Goal: Information Seeking & Learning: Learn about a topic

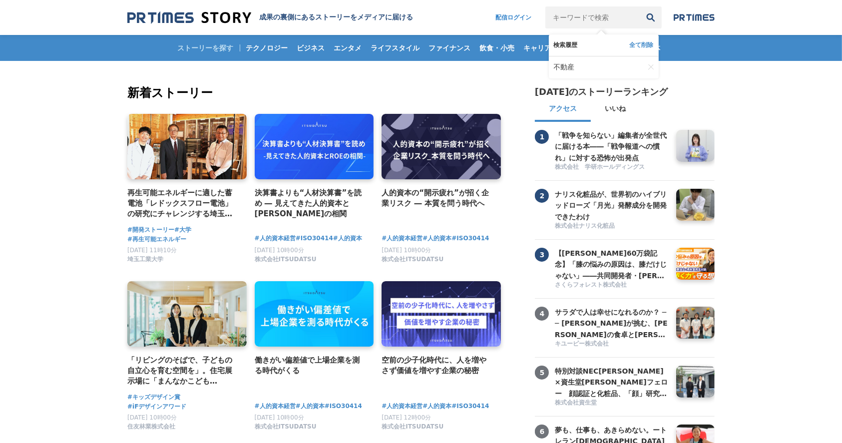
click at [582, 20] on input "キーワードで検索" at bounding box center [593, 17] width 94 height 22
click at [583, 17] on input "キーワードで検索" at bounding box center [593, 17] width 94 height 22
type input "f"
type input "不動産"
click at [640, 6] on button "検索" at bounding box center [651, 17] width 22 height 22
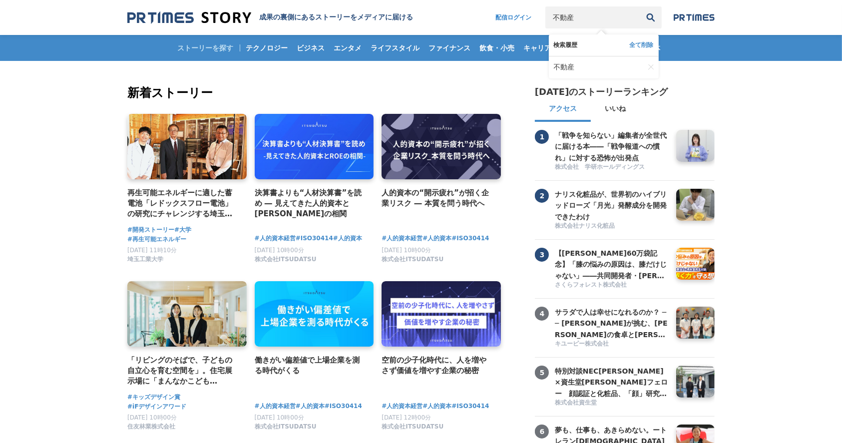
click at [640, 6] on button "検索" at bounding box center [651, 17] width 22 height 22
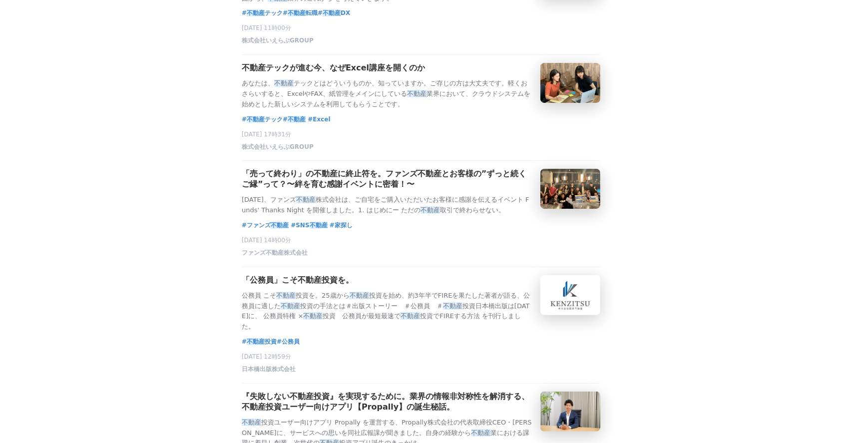
scroll to position [177, 0]
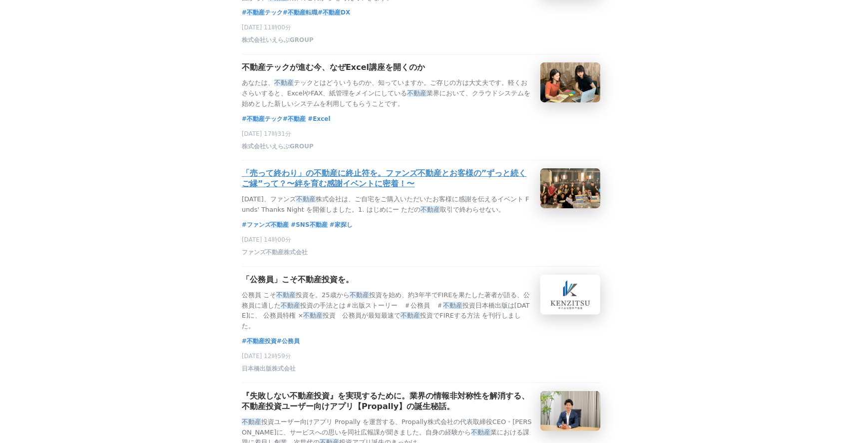
click at [269, 189] on h3 "「売って終わり」の不動産に終止符を。ファンズ不動産とお客様の”ずっと続くご縁”って？〜絆を育む感謝イベントに密着！〜" at bounding box center [387, 178] width 291 height 21
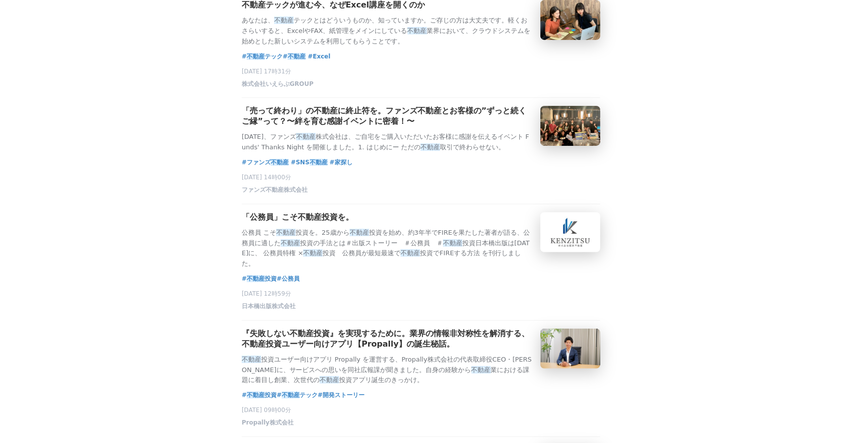
scroll to position [533, 0]
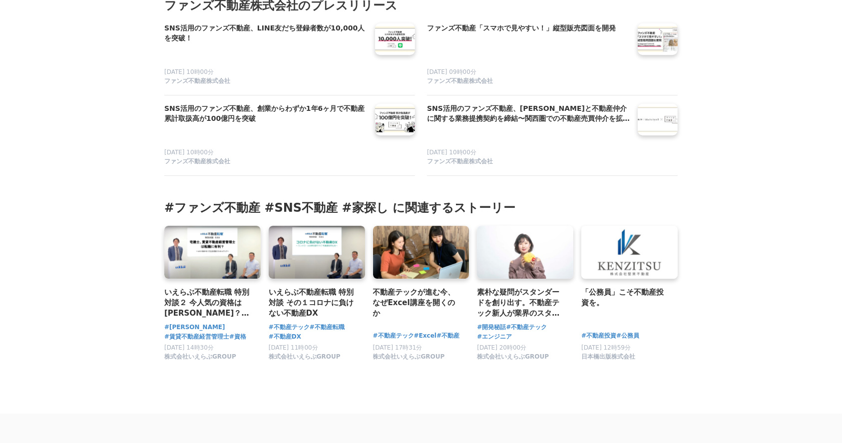
scroll to position [3020, 0]
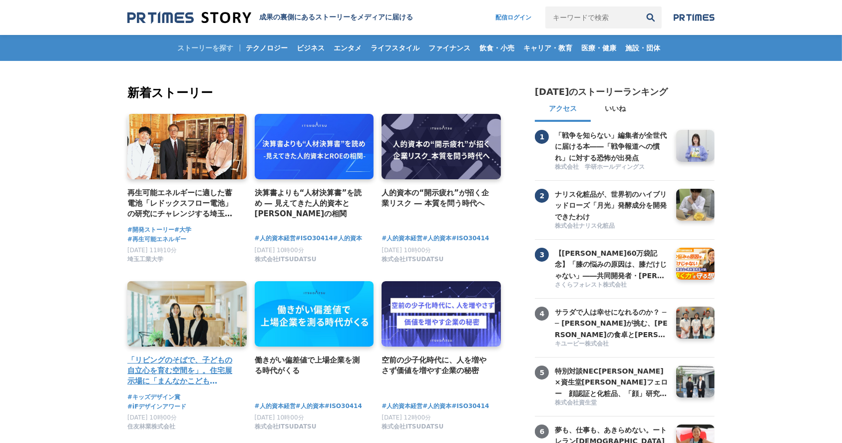
click at [160, 330] on link at bounding box center [186, 314] width 125 height 69
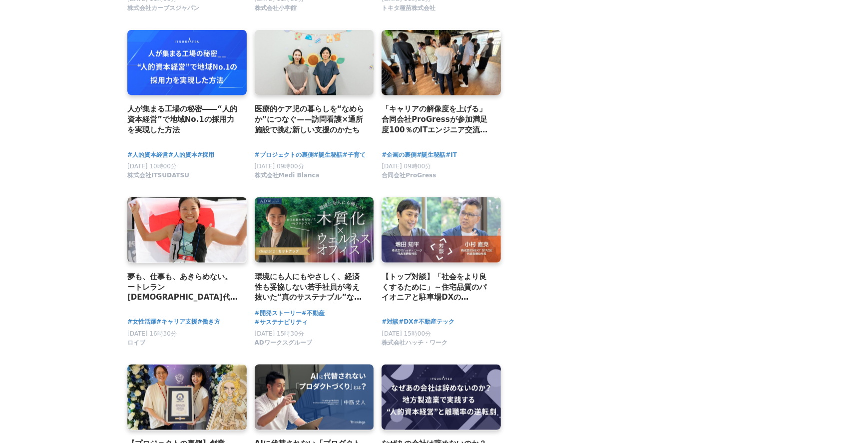
scroll to position [1776, 0]
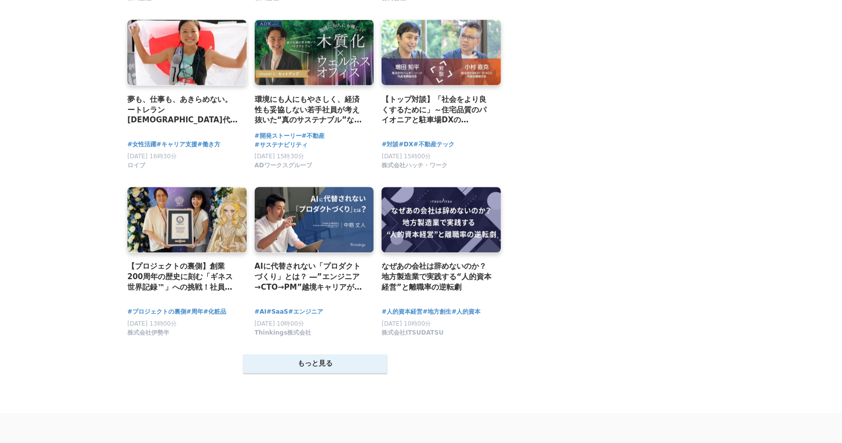
click at [308, 374] on button "もっと見る" at bounding box center [315, 364] width 144 height 19
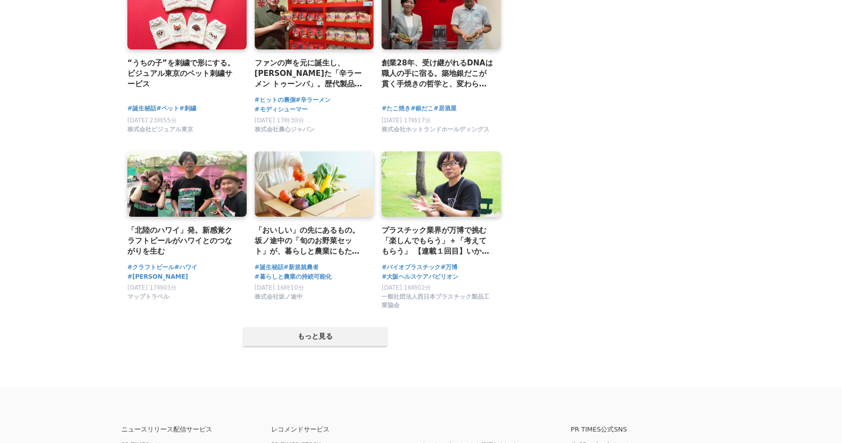
scroll to position [2842, 0]
click at [308, 344] on button "もっと見る" at bounding box center [315, 336] width 144 height 19
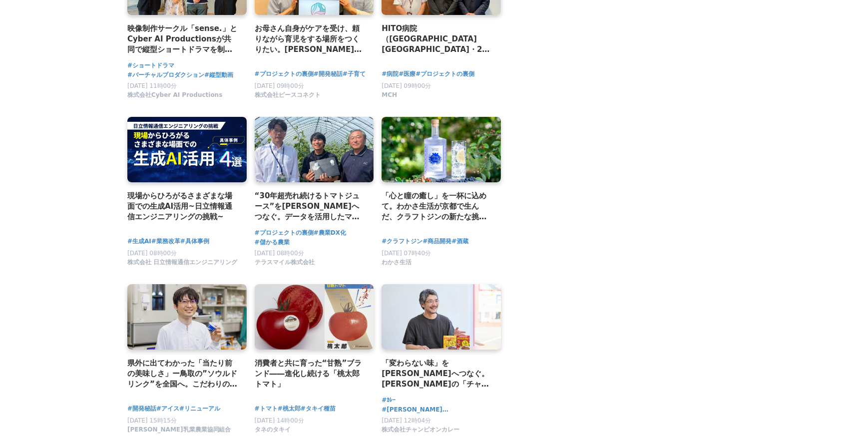
scroll to position [4028, 0]
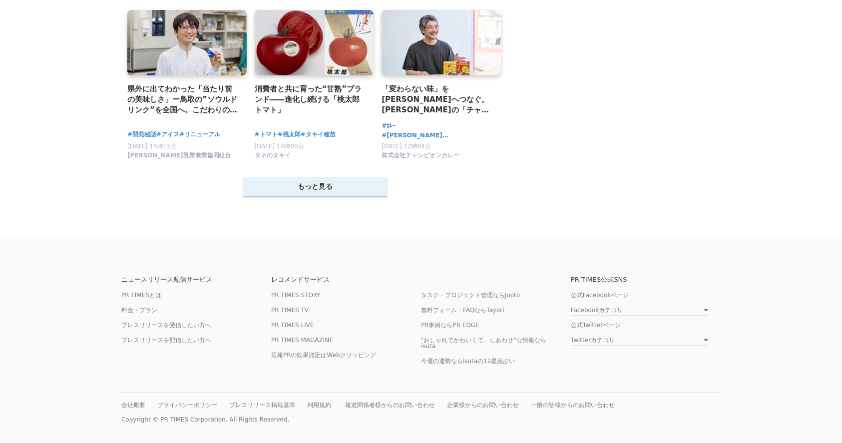
click at [267, 182] on button "もっと見る" at bounding box center [315, 186] width 144 height 19
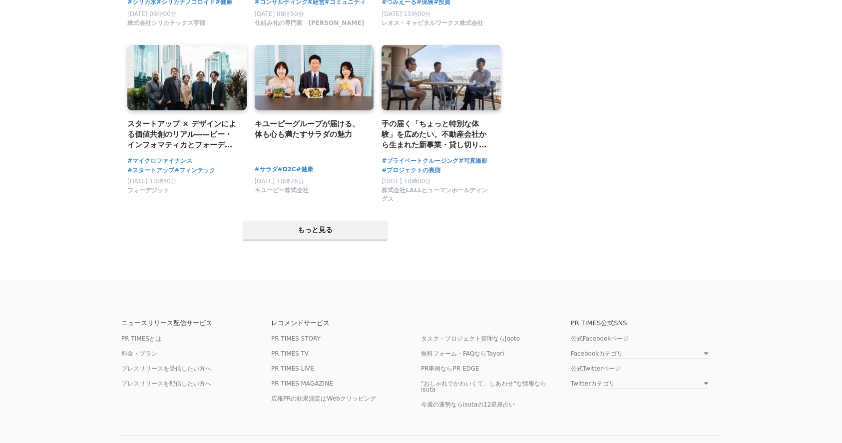
scroll to position [5048, 0]
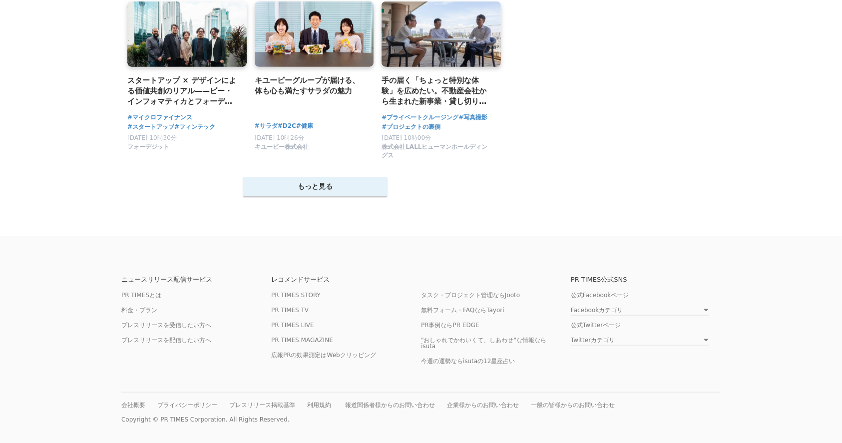
click at [276, 177] on button "もっと見る" at bounding box center [315, 186] width 144 height 19
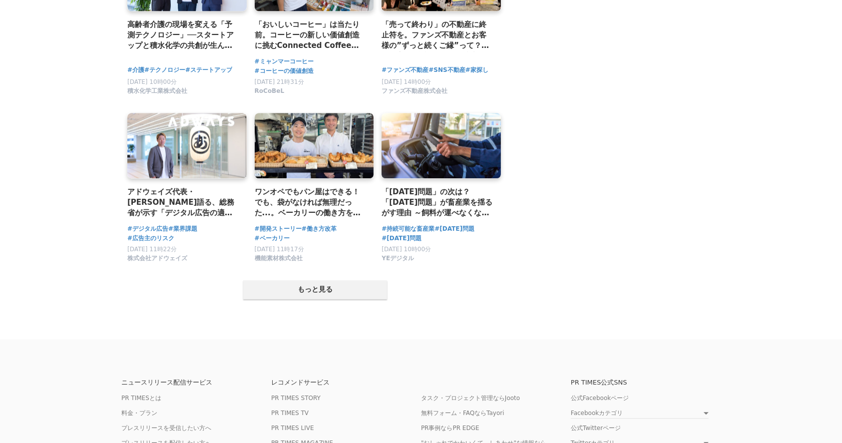
scroll to position [5936, 0]
click at [305, 299] on button "もっと見る" at bounding box center [315, 289] width 144 height 19
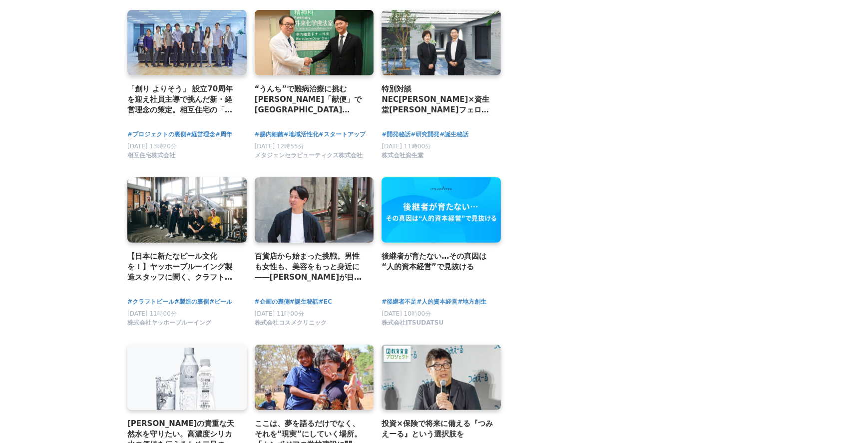
scroll to position [4337, 0]
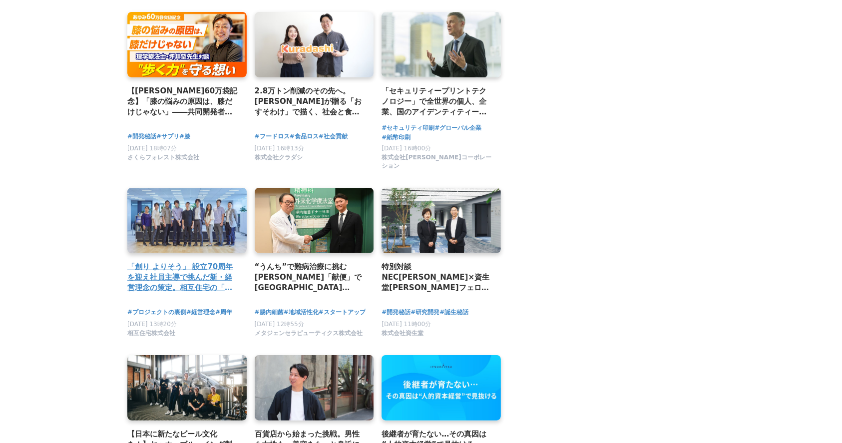
click at [171, 281] on h2 "「創り よりそう」 設立70周年を迎え社員主導で挑んだ新・経営理念の策定。相互住宅の「これまで」と「これから」に込められた全社員の想い。" at bounding box center [182, 277] width 111 height 32
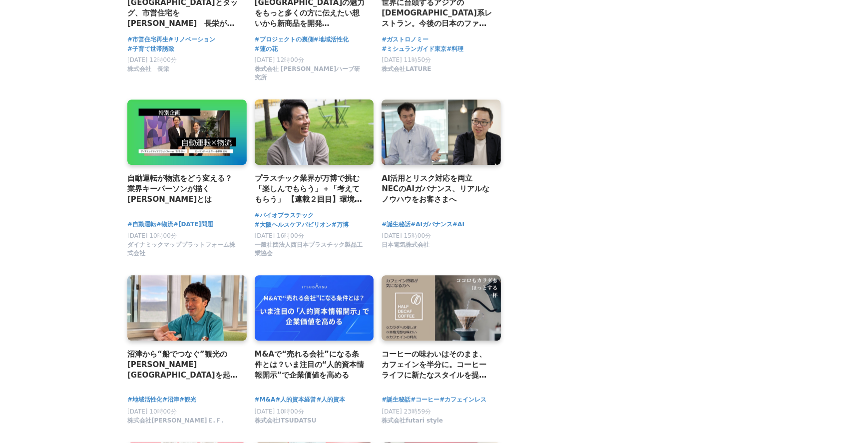
scroll to position [2206, 0]
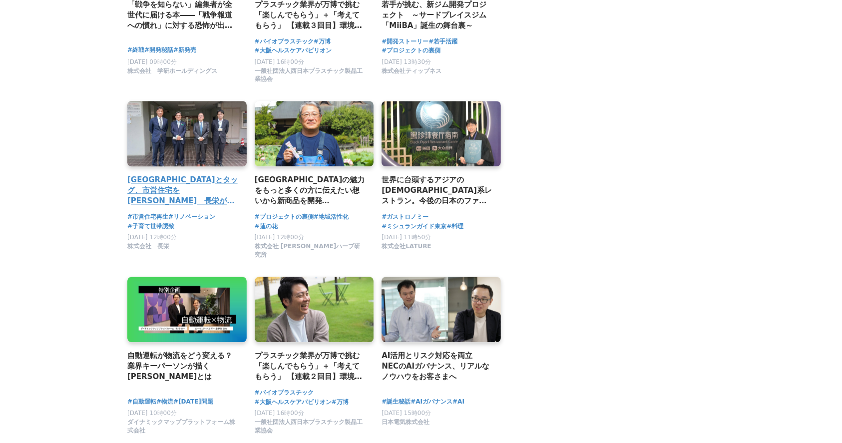
click at [151, 197] on h2 "[GEOGRAPHIC_DATA]とタッグ、市営住宅を[PERSON_NAME]　長栄が挑む“若者流出”対策「こと×こと」事業の実像と成果は" at bounding box center [182, 190] width 111 height 32
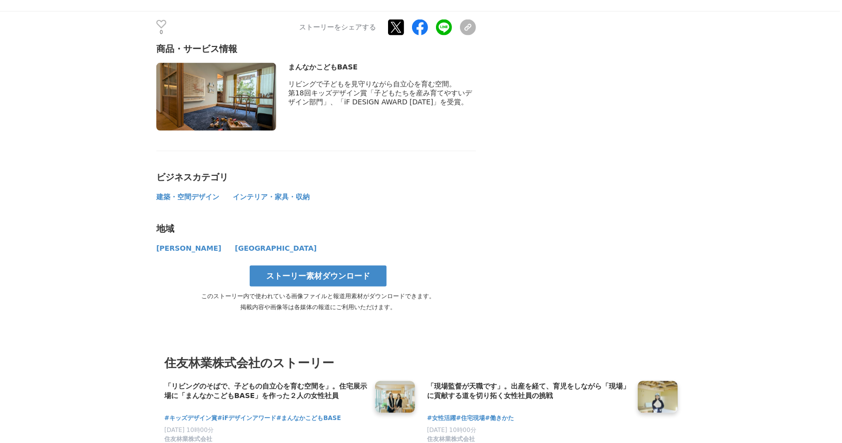
scroll to position [5329, 0]
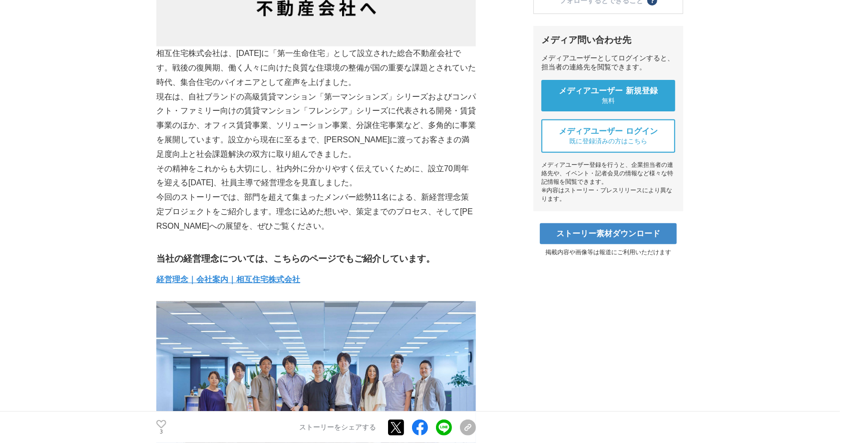
scroll to position [710, 0]
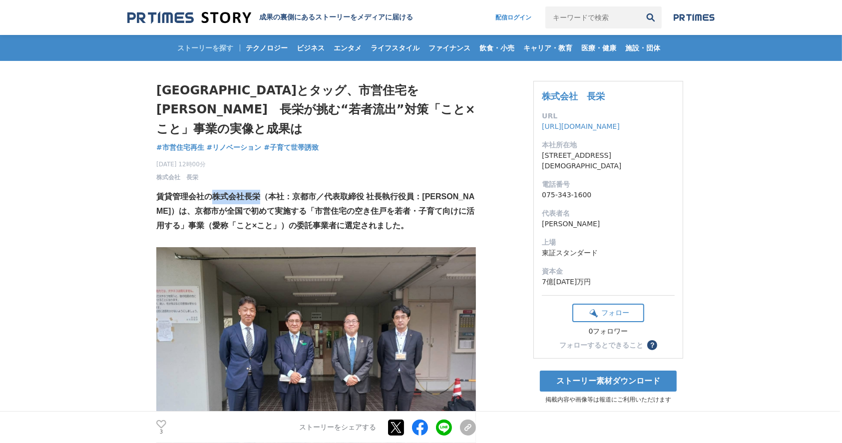
drag, startPoint x: 213, startPoint y: 179, endPoint x: 258, endPoint y: 178, distance: 45.0
click at [258, 192] on strong "賃貸管理会社の株式会社長栄（本社：京都市／代表取締役 社長執行役員：[PERSON_NAME]）は、京都市が全国で初めて実施する「市営住宅の空き住戸を若者・子…" at bounding box center [315, 210] width 318 height 37
copy strong "株式会社長栄"
click at [375, 190] on p "賃貸管理会社の株式会社長栄（本社：京都市／代表取締役 社長執行役員：[PERSON_NAME]）は、京都市が全国で初めて実施する「市営住宅の空き住戸を若者・子…" at bounding box center [316, 211] width 320 height 43
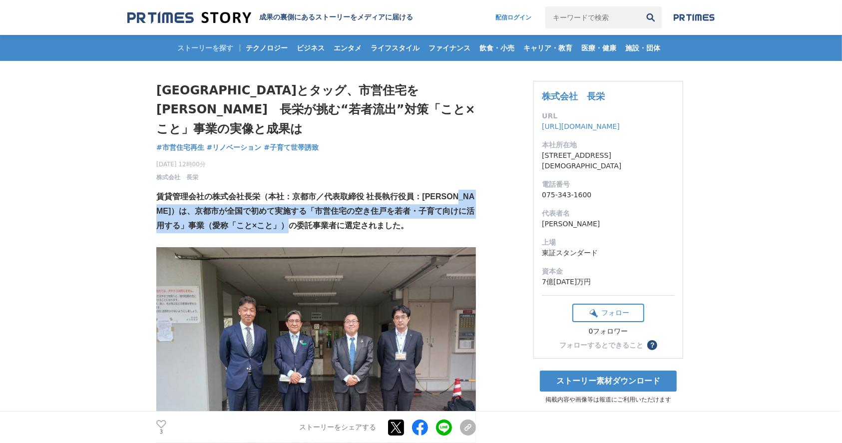
drag, startPoint x: 173, startPoint y: 192, endPoint x: 345, endPoint y: 211, distance: 172.4
click at [345, 211] on strong "賃貸管理会社の株式会社長栄（本社：京都市／代表取締役 社長執行役員：[PERSON_NAME]）は、京都市が全国で初めて実施する「市営住宅の空き住戸を若者・子…" at bounding box center [315, 210] width 318 height 37
copy strong "[GEOGRAPHIC_DATA]が全国で初めて実施する「市営住宅の空き住戸を若者・子育て向けに活用する」事業（愛称「こと×こと」）の委託事業者に選定"
